Goal: Check status: Check status

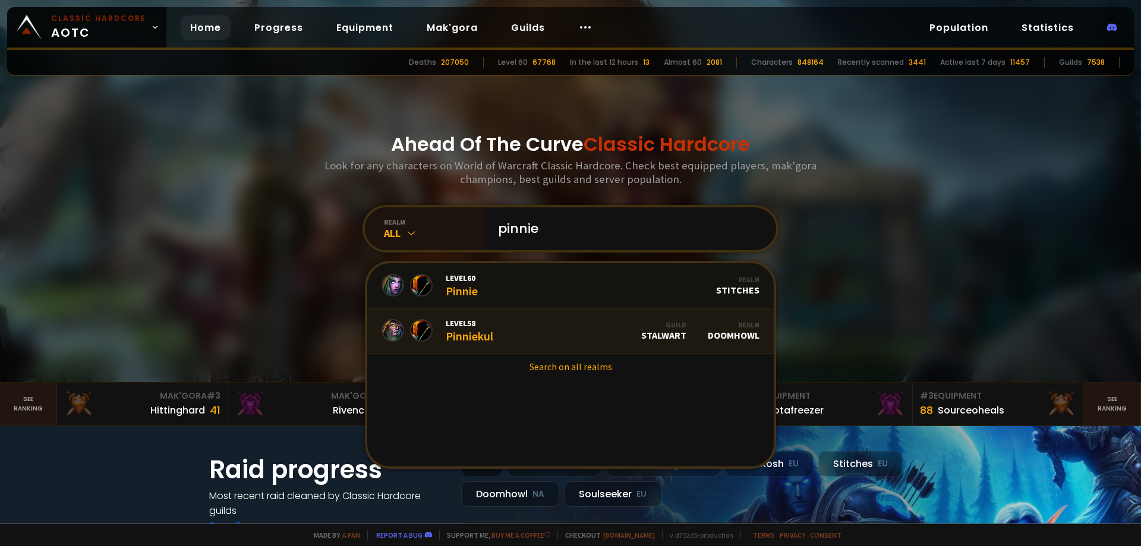
type input "pinnie"
click at [529, 335] on link "Level 58 Pinniekul Guild Stalwart Realm Doomhowl" at bounding box center [570, 330] width 406 height 45
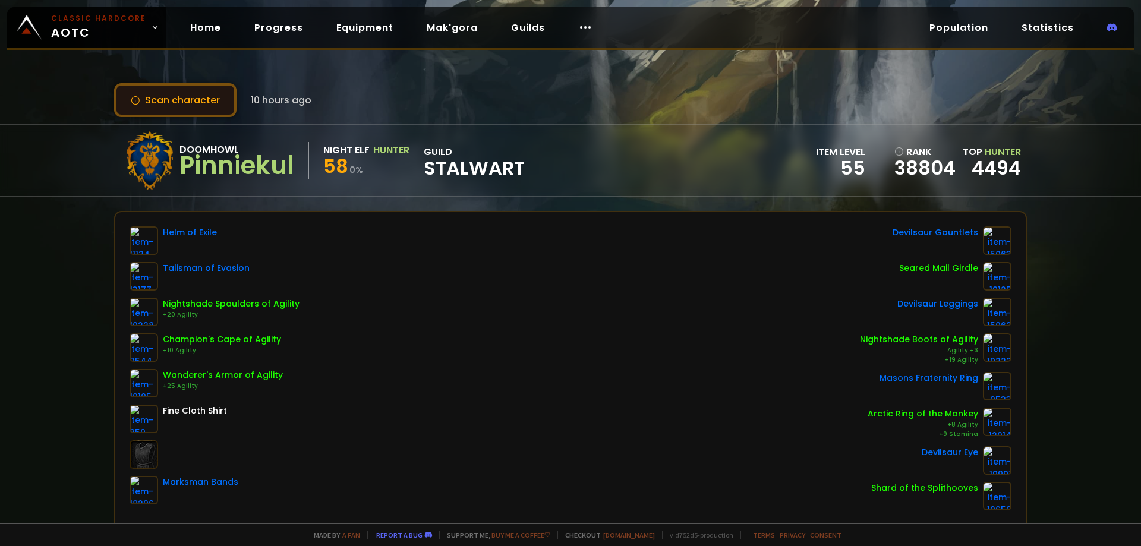
click at [186, 102] on button "Scan character" at bounding box center [175, 100] width 122 height 34
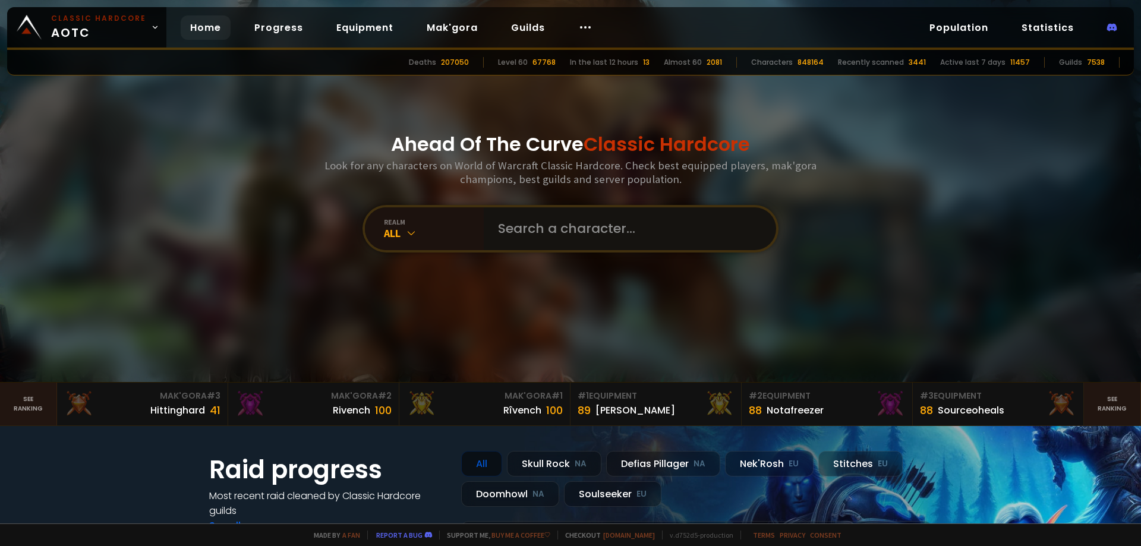
click at [655, 242] on input "text" at bounding box center [626, 228] width 271 height 43
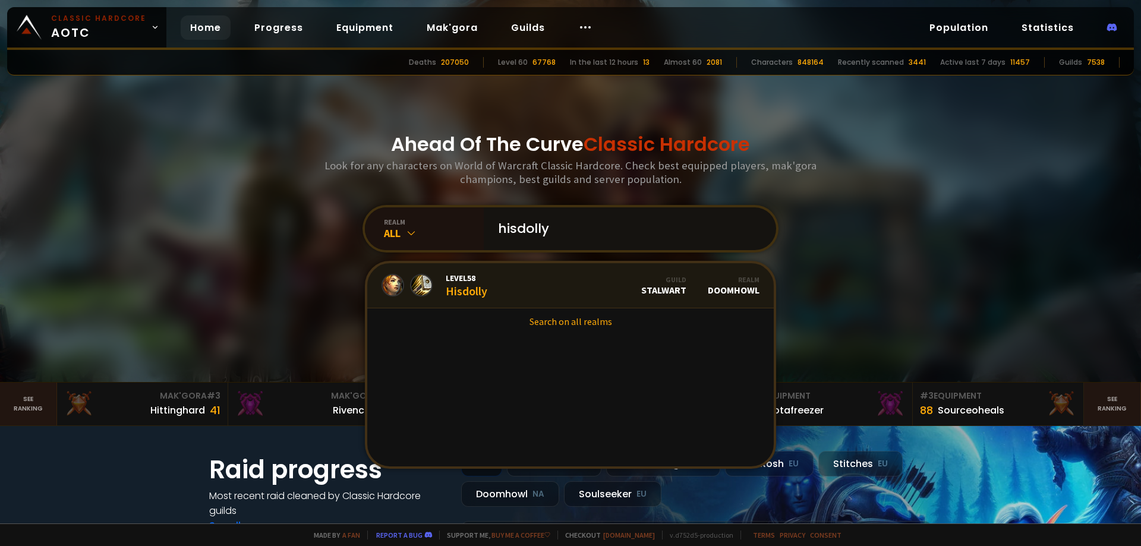
type input "hisdolly"
click at [511, 285] on link "Level 58 Hisdolly Guild Stalwart Realm Doomhowl" at bounding box center [570, 285] width 406 height 45
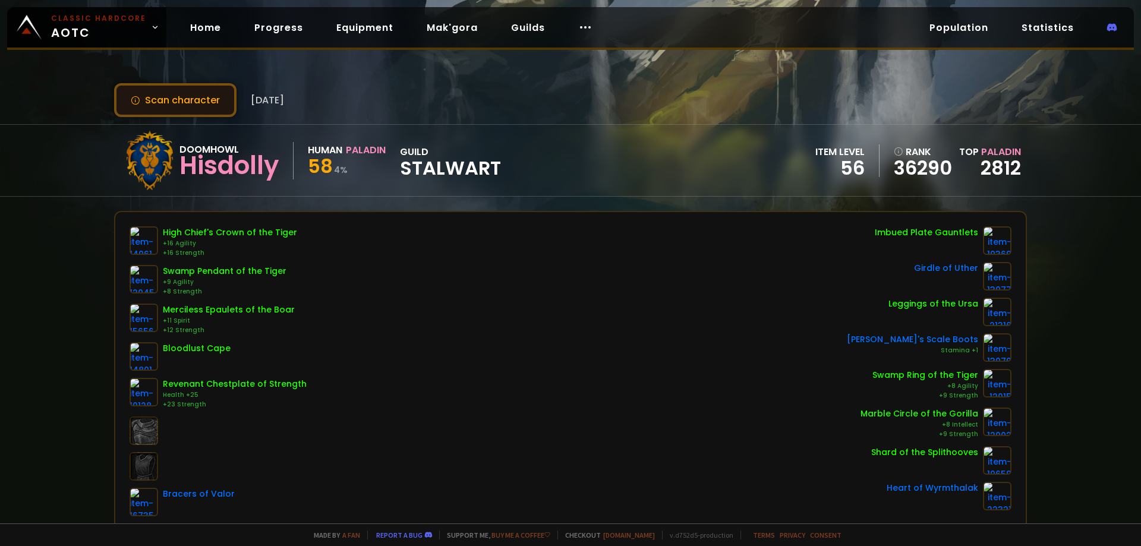
click at [193, 96] on button "Scan character" at bounding box center [175, 100] width 122 height 34
